Goal: Transaction & Acquisition: Purchase product/service

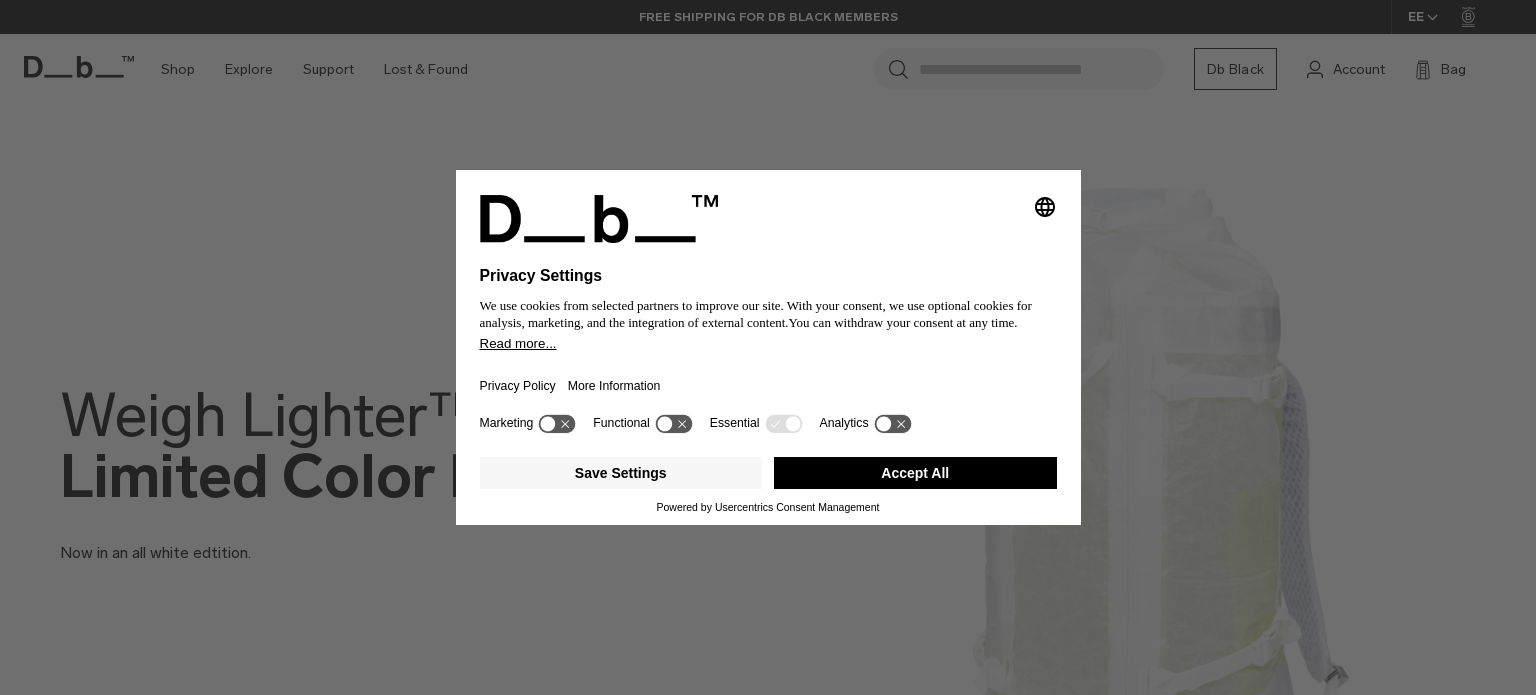
click at [899, 475] on button "Accept All" at bounding box center [915, 473] width 283 height 32
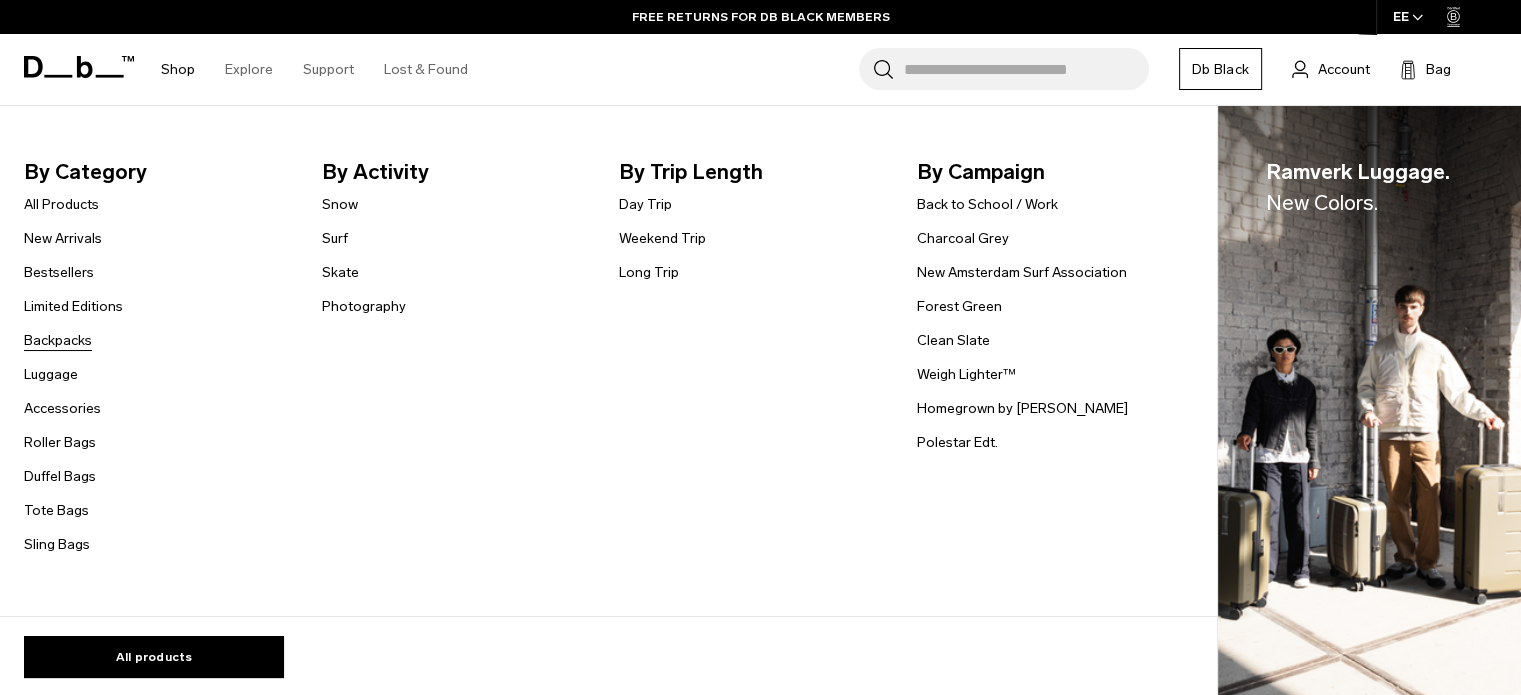
click at [64, 339] on link "Backpacks" at bounding box center [58, 340] width 68 height 21
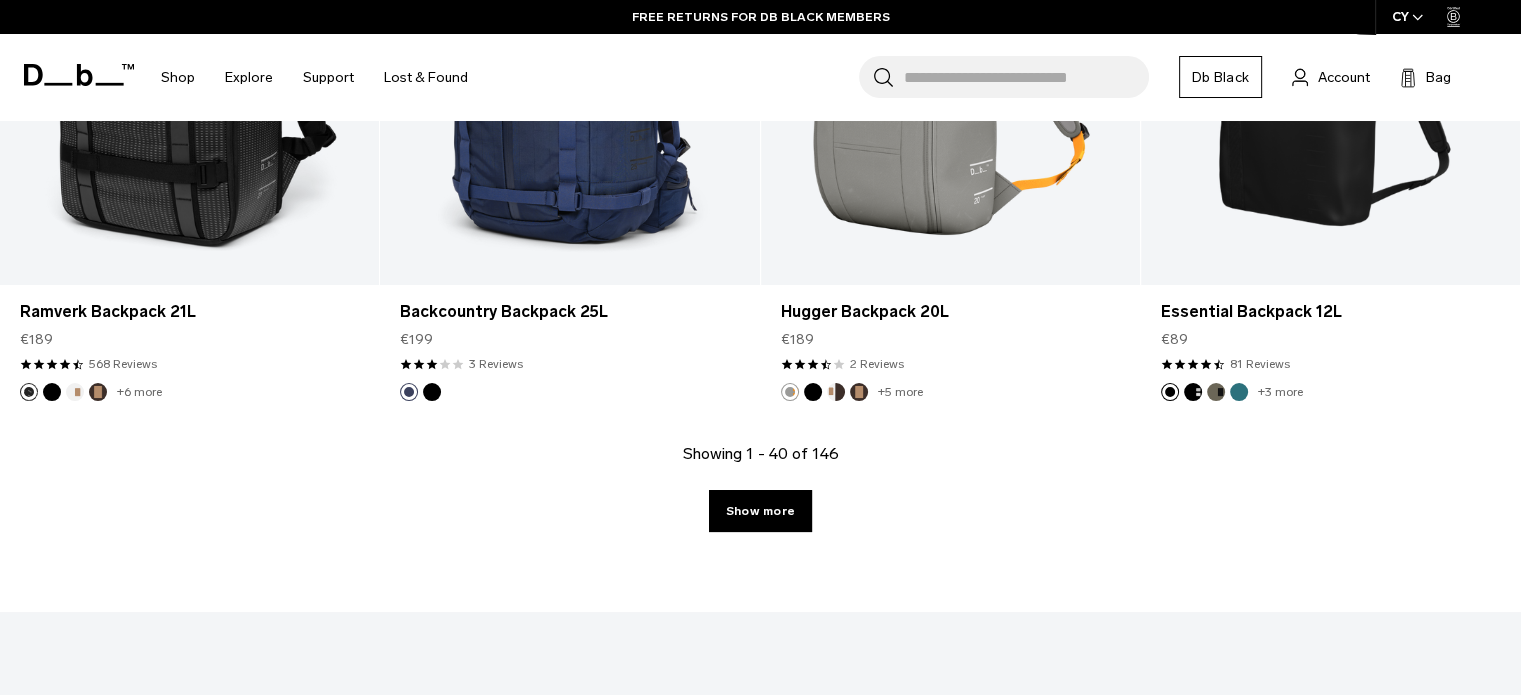
scroll to position [5900, 0]
